Goal: Task Accomplishment & Management: Manage account settings

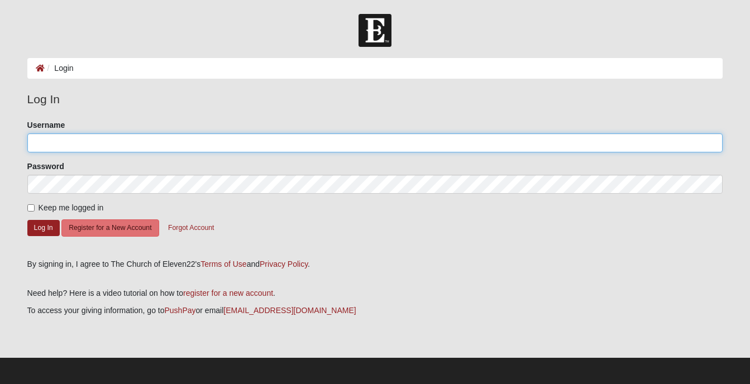
type input "pamray62"
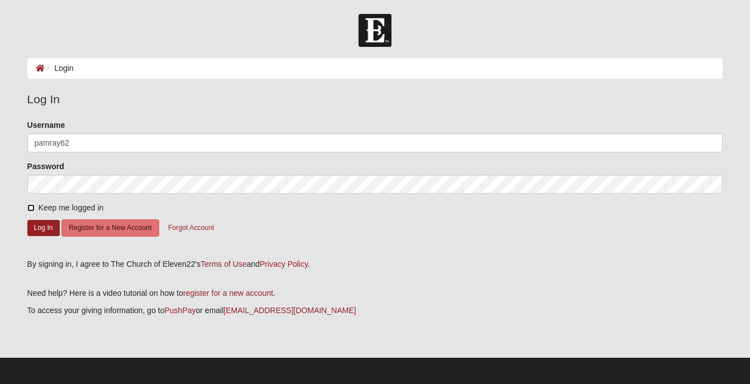
click at [31, 204] on input "Keep me logged in" at bounding box center [30, 207] width 7 height 7
checkbox input "true"
click at [40, 229] on button "Log In" at bounding box center [43, 228] width 32 height 16
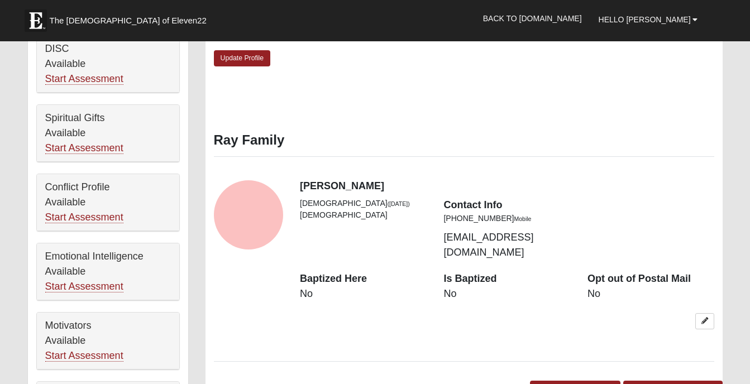
scroll to position [421, 0]
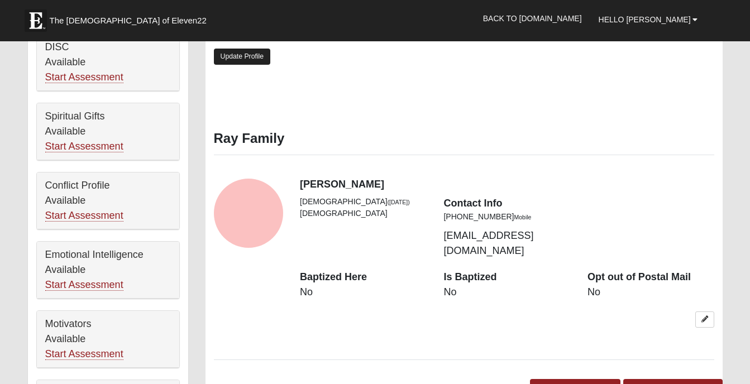
click at [237, 54] on link "Update Profile" at bounding box center [242, 57] width 57 height 16
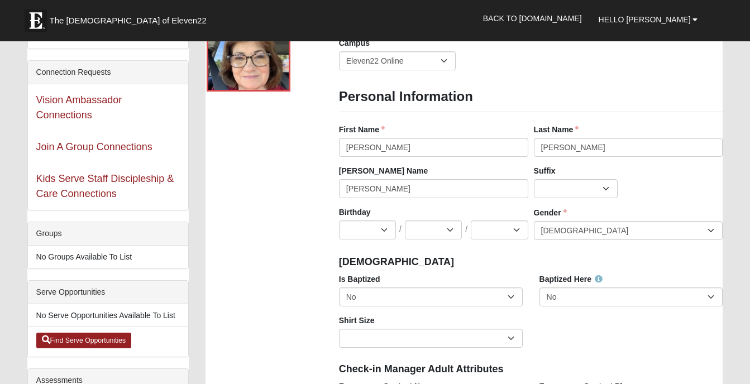
scroll to position [67, 0]
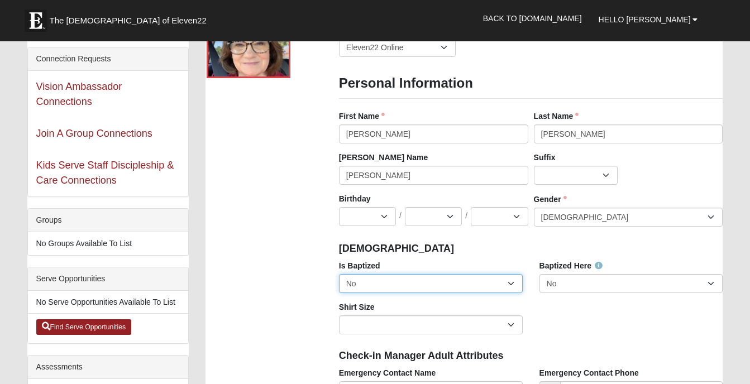
click at [513, 284] on select "No Yes" at bounding box center [431, 283] width 184 height 19
click at [339, 274] on select "No Yes" at bounding box center [431, 283] width 184 height 19
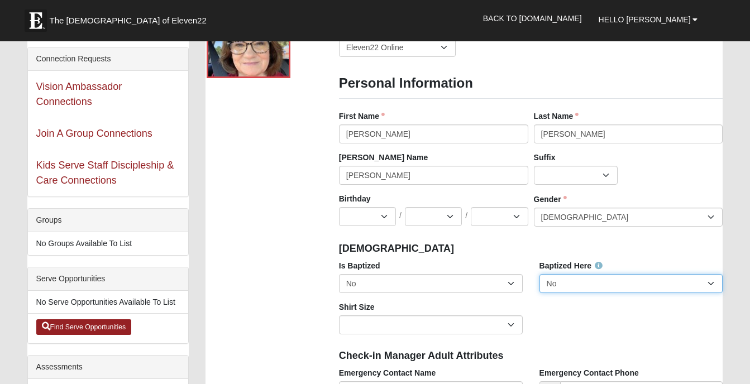
click at [711, 280] on select "No Yes" at bounding box center [631, 283] width 184 height 19
select select "True"
click at [539, 274] on select "No Yes" at bounding box center [631, 283] width 184 height 19
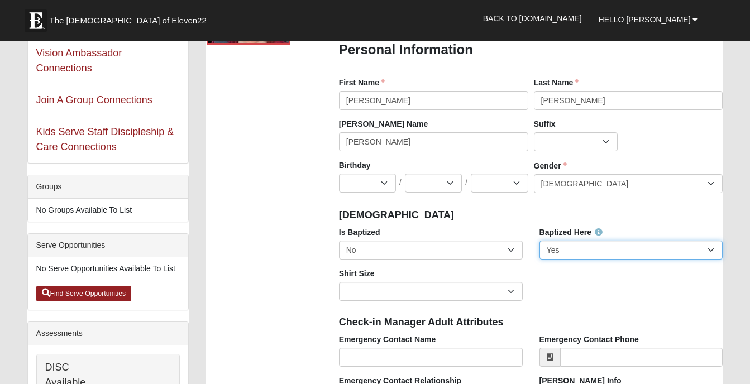
scroll to position [0, 0]
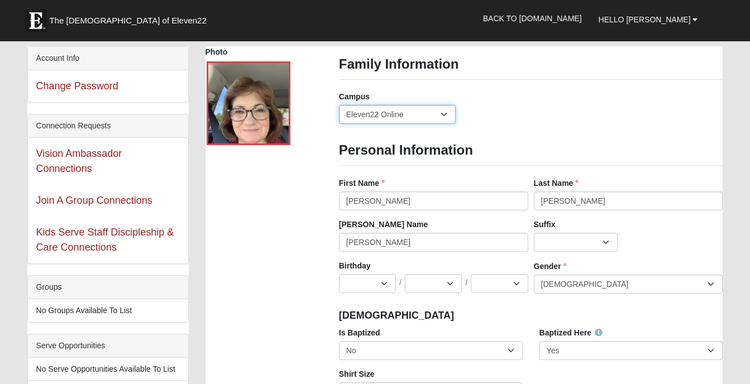
click at [447, 117] on select "Arlington Baymeadows Eleven22 Online [PERSON_NAME][GEOGRAPHIC_DATA] Jesup [GEOG…" at bounding box center [397, 114] width 117 height 19
select select "21"
click at [339, 105] on select "Arlington Baymeadows Eleven22 Online [PERSON_NAME][GEOGRAPHIC_DATA] Jesup [GEOG…" at bounding box center [397, 114] width 117 height 19
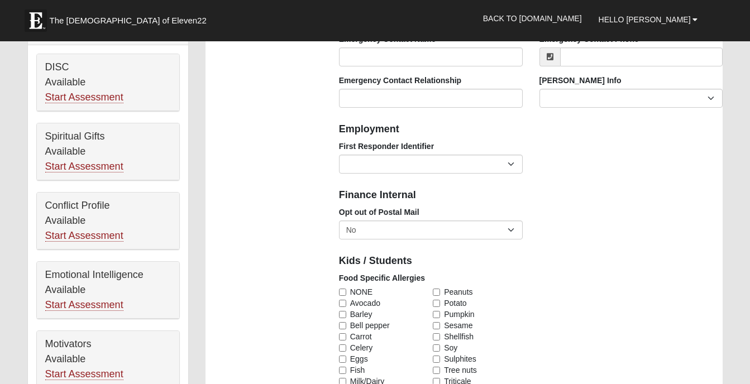
scroll to position [411, 0]
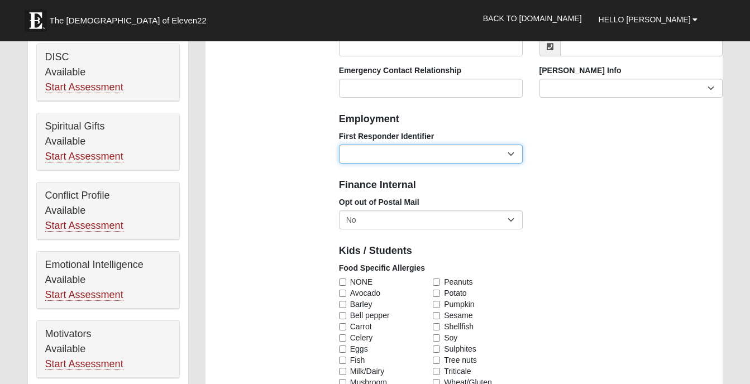
click at [511, 151] on select "EMT | Paramedic | Medical Firefighter | Fire Department Police Officer | Sherif…" at bounding box center [431, 154] width 184 height 19
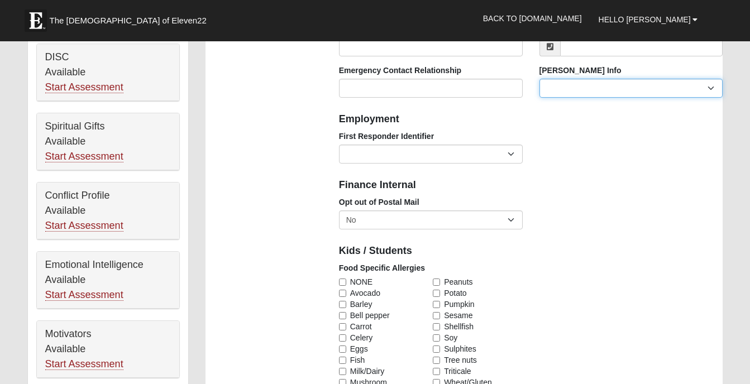
click at [672, 87] on select "Current [PERSON_NAME] Child Current [PERSON_NAME] Parent Former [PERSON_NAME] C…" at bounding box center [631, 88] width 184 height 19
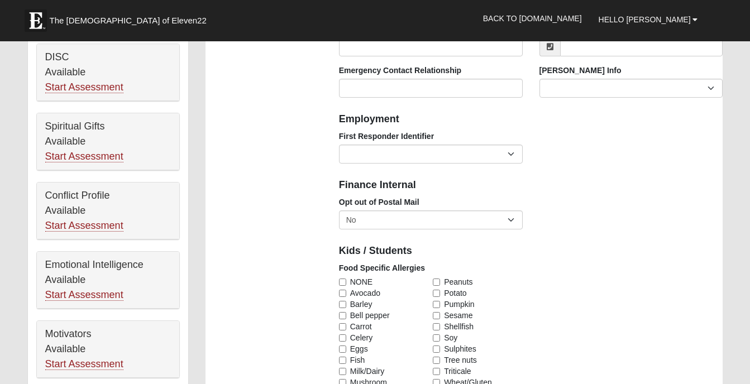
click at [710, 232] on div "Opt out of Postal Mail No Yes" at bounding box center [531, 217] width 401 height 41
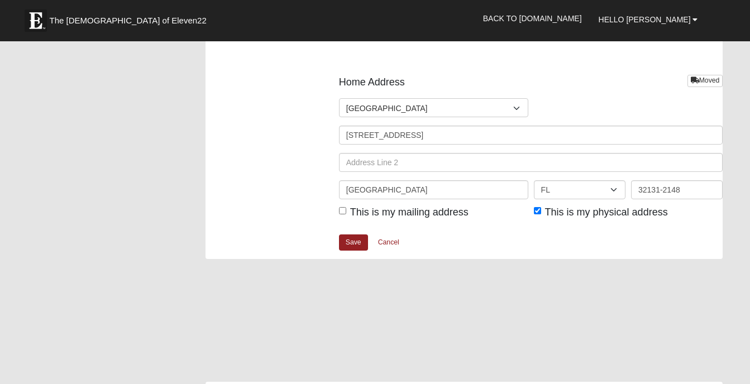
scroll to position [1327, 0]
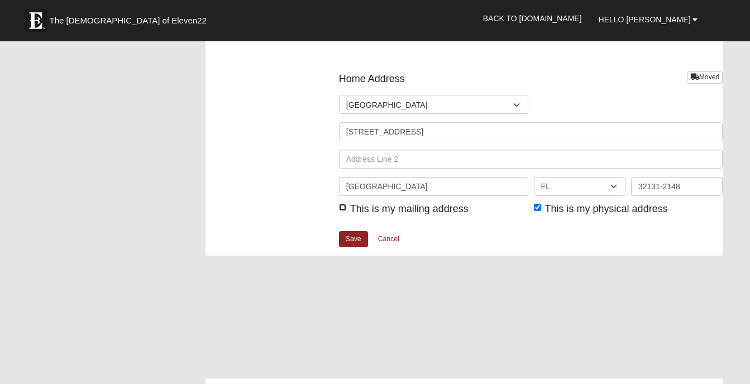
click at [344, 205] on input "This is my mailing address" at bounding box center [342, 207] width 7 height 7
checkbox input "true"
click at [351, 240] on link "Save" at bounding box center [353, 239] width 29 height 16
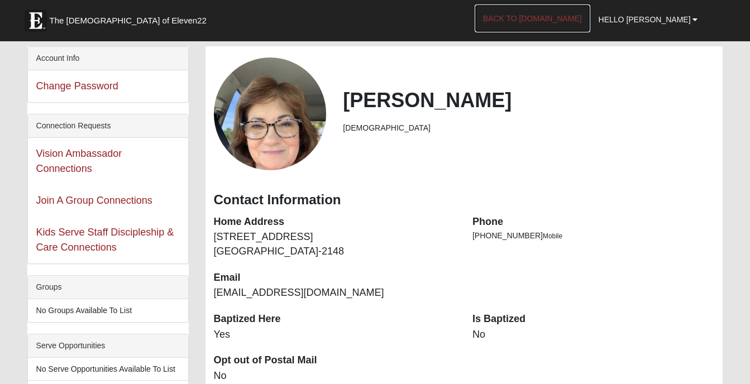
click at [566, 23] on link "Back to [DOMAIN_NAME]" at bounding box center [533, 18] width 116 height 28
